Goal: Navigation & Orientation: Find specific page/section

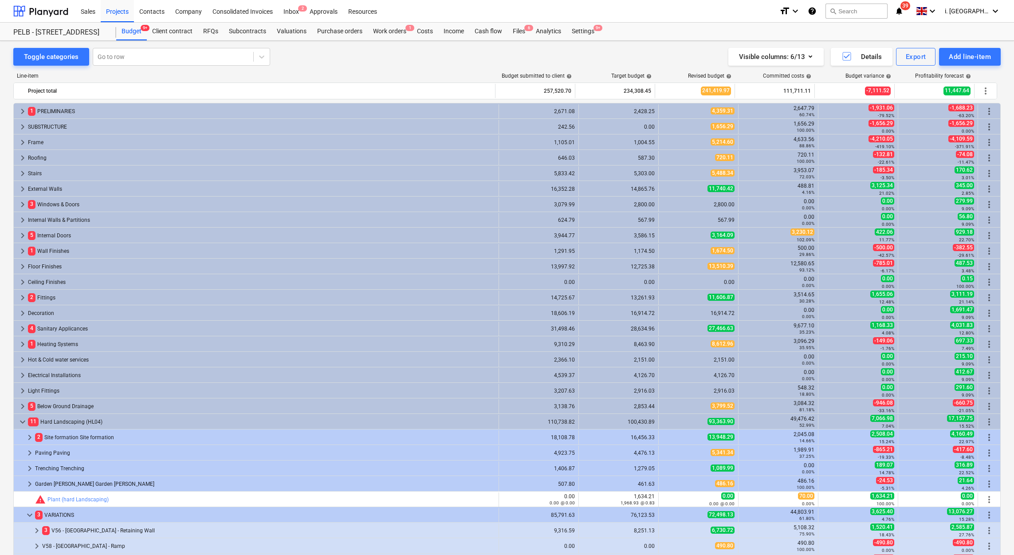
scroll to position [204, 0]
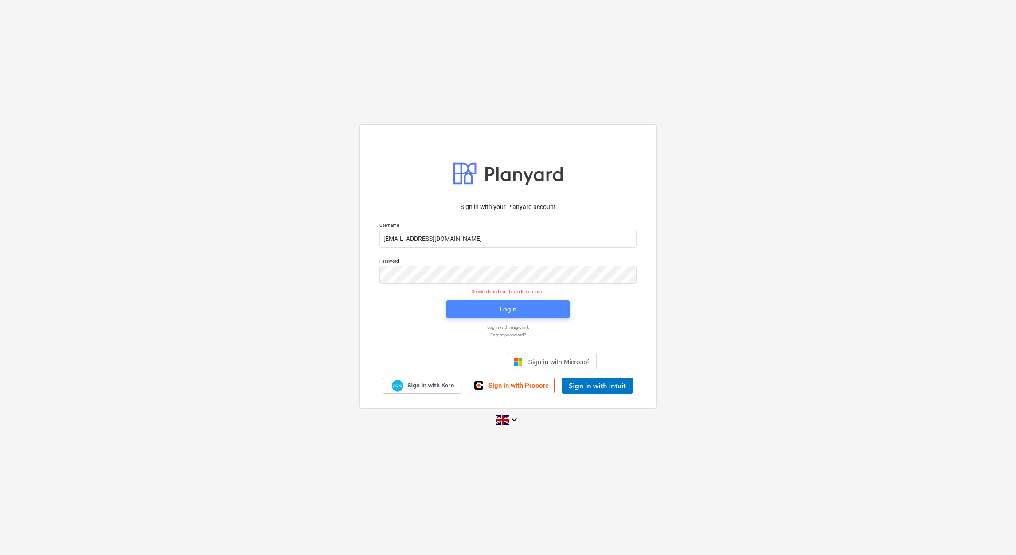
click at [479, 306] on span "Login" at bounding box center [508, 309] width 102 height 12
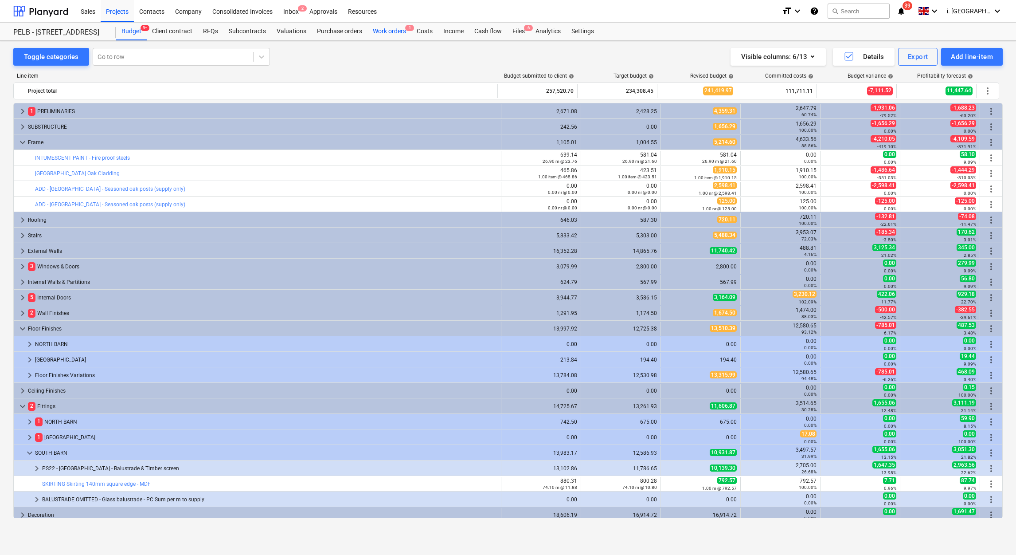
click at [393, 27] on div "Work orders 1" at bounding box center [390, 32] width 44 height 18
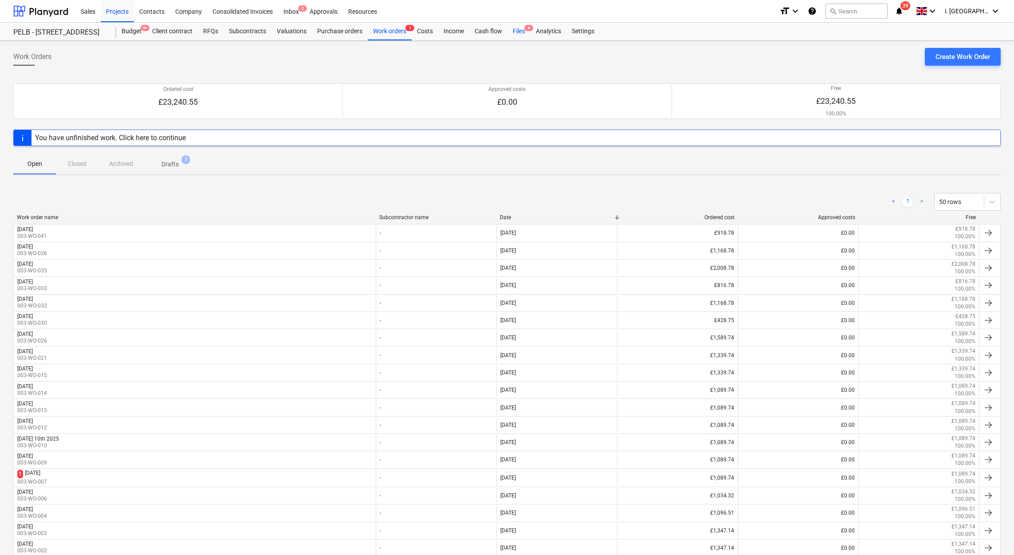
click at [517, 28] on div "Files 6" at bounding box center [518, 32] width 23 height 18
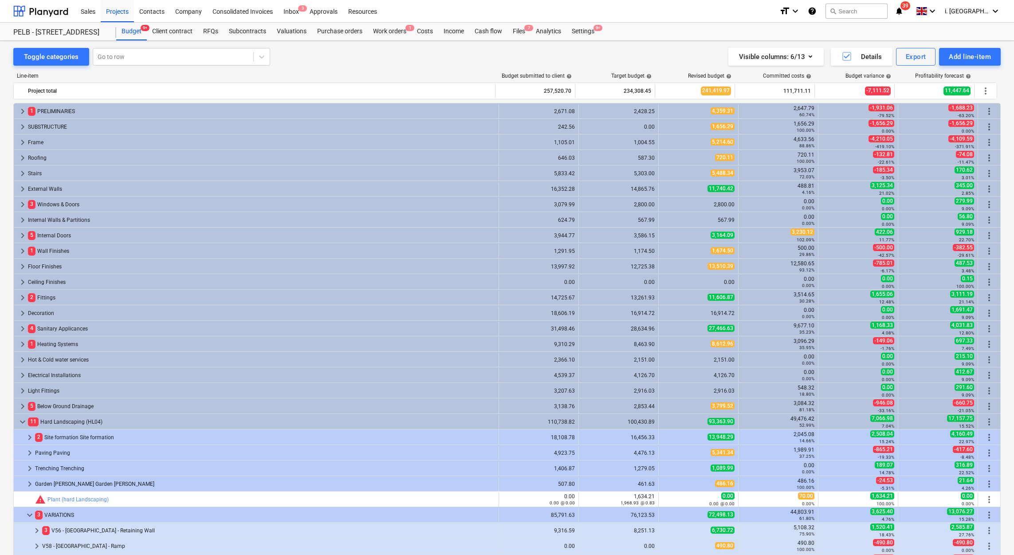
scroll to position [204, 0]
